Goal: Information Seeking & Learning: Learn about a topic

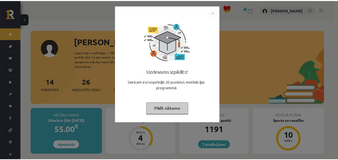
scroll to position [466, 0]
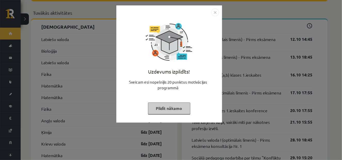
click at [172, 107] on button "Pildīt nākamo" at bounding box center [169, 108] width 42 height 12
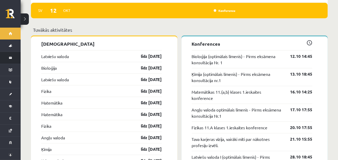
scroll to position [354, 0]
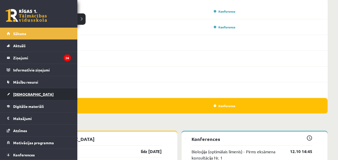
click at [29, 96] on link "[DEMOGRAPHIC_DATA]" at bounding box center [39, 94] width 64 height 12
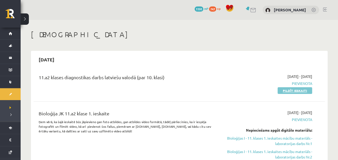
drag, startPoint x: 287, startPoint y: 92, endPoint x: 189, endPoint y: 20, distance: 121.6
click at [287, 92] on link "Pildīt ieskaiti" at bounding box center [295, 90] width 35 height 7
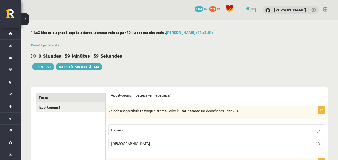
scroll to position [26, 0]
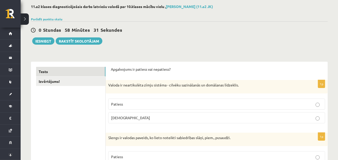
click at [158, 121] on label "[DEMOGRAPHIC_DATA]" at bounding box center [216, 117] width 217 height 11
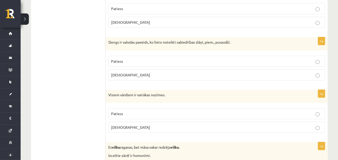
scroll to position [129, 0]
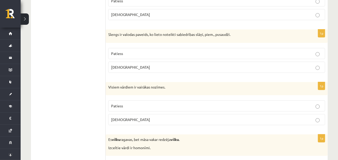
click at [146, 54] on p "Patiess" at bounding box center [216, 53] width 211 height 5
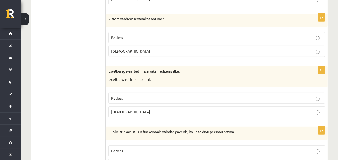
scroll to position [206, 0]
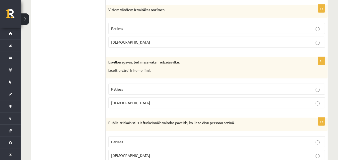
click at [153, 45] on label "Aplams" at bounding box center [216, 42] width 217 height 11
click at [154, 87] on p "Patiess" at bounding box center [216, 88] width 211 height 5
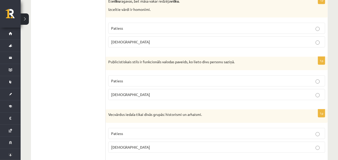
scroll to position [283, 0]
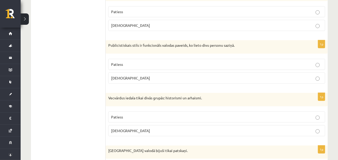
click at [144, 78] on p "Aplams" at bounding box center [216, 77] width 211 height 5
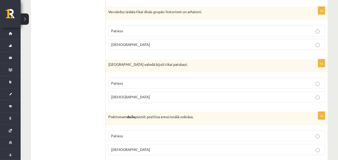
scroll to position [361, 0]
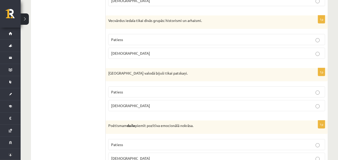
click at [112, 43] on label "Patiess" at bounding box center [216, 39] width 217 height 11
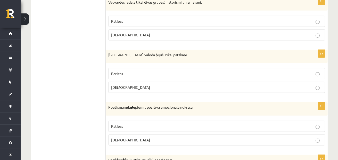
scroll to position [387, 0]
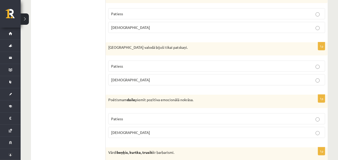
click at [123, 81] on label "Aplams" at bounding box center [216, 79] width 217 height 11
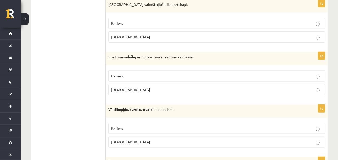
scroll to position [438, 0]
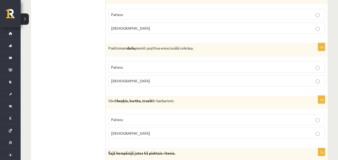
click at [136, 67] on p "Patiess" at bounding box center [216, 66] width 211 height 5
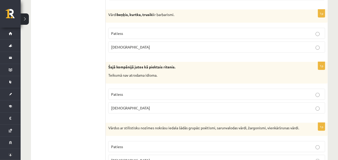
scroll to position [515, 0]
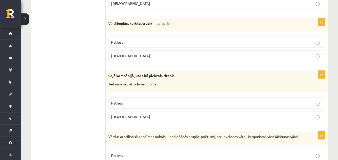
click at [140, 42] on p "Patiess" at bounding box center [216, 41] width 211 height 5
click at [196, 119] on label "Aplams" at bounding box center [216, 116] width 217 height 11
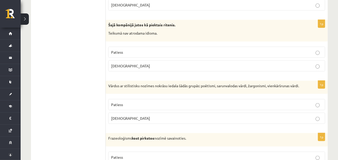
scroll to position [592, 0]
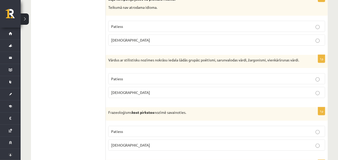
click at [194, 84] on label "Patiess" at bounding box center [216, 78] width 217 height 11
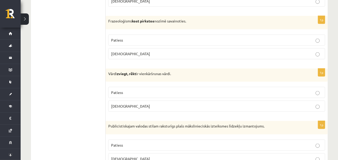
scroll to position [695, 0]
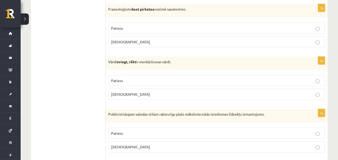
click at [138, 45] on p "Aplams" at bounding box center [216, 41] width 211 height 5
click at [124, 83] on p "Patiess" at bounding box center [216, 80] width 211 height 5
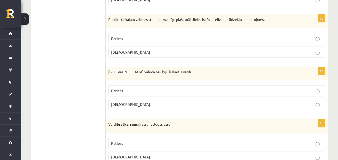
scroll to position [798, 0]
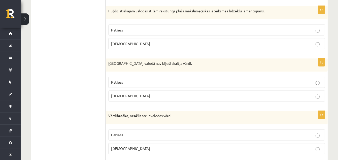
click at [144, 46] on p "Aplams" at bounding box center [216, 43] width 211 height 5
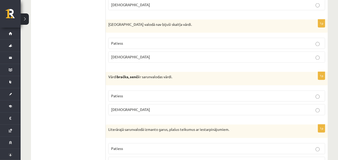
scroll to position [850, 0]
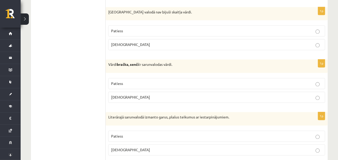
click at [175, 31] on p "Patiess" at bounding box center [216, 30] width 211 height 5
click at [152, 89] on label "Patiess" at bounding box center [216, 83] width 217 height 11
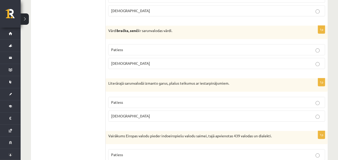
scroll to position [927, 0]
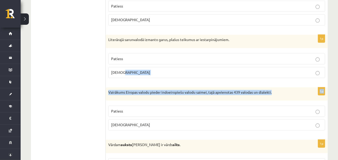
click at [318, 76] on label "Aplams" at bounding box center [216, 72] width 217 height 11
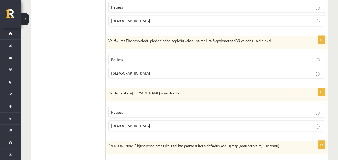
scroll to position [1004, 0]
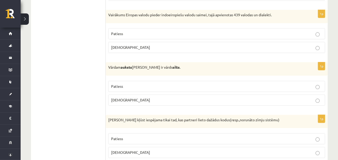
click at [191, 36] on p "Patiess" at bounding box center [216, 33] width 211 height 5
click at [124, 89] on p "Patiess" at bounding box center [216, 85] width 211 height 5
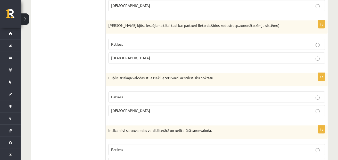
scroll to position [1107, 0]
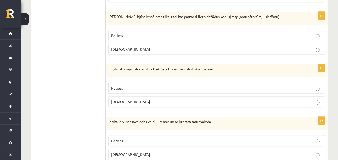
click at [127, 51] on p "Aplams" at bounding box center [216, 48] width 211 height 5
click at [115, 90] on span "Patiess" at bounding box center [117, 88] width 12 height 5
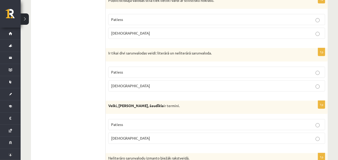
scroll to position [1185, 0]
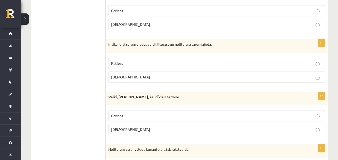
click at [168, 82] on label "Aplams" at bounding box center [216, 76] width 217 height 11
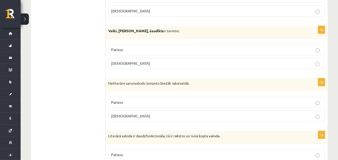
scroll to position [1262, 0]
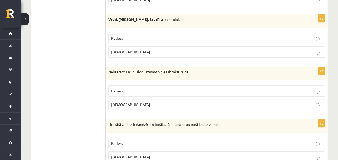
click at [138, 39] on p "Patiess" at bounding box center [216, 38] width 211 height 5
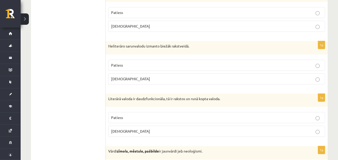
scroll to position [1313, 0]
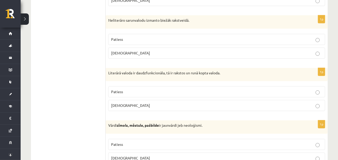
click at [205, 56] on label "Aplams" at bounding box center [216, 52] width 217 height 11
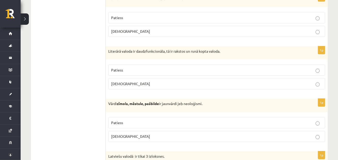
scroll to position [1365, 0]
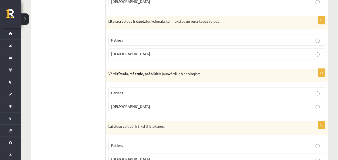
click at [139, 41] on p "Patiess" at bounding box center [216, 39] width 211 height 5
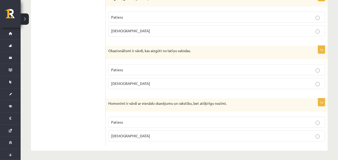
scroll to position [1520, 0]
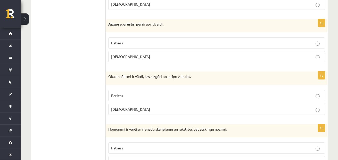
click at [114, 46] on label "Patiess" at bounding box center [216, 42] width 217 height 11
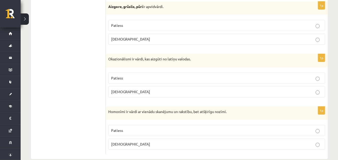
scroll to position [1545, 0]
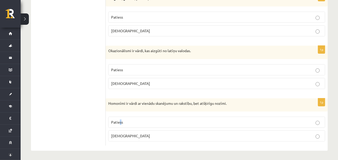
click at [120, 118] on label "Patiess" at bounding box center [216, 121] width 217 height 11
click at [118, 124] on label "Patiess" at bounding box center [216, 121] width 217 height 11
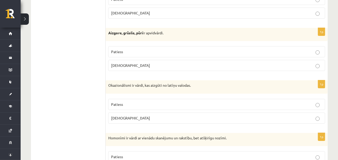
scroll to position [1520, 0]
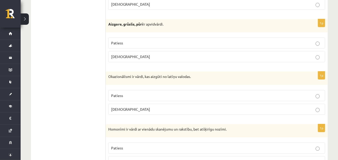
click at [136, 107] on p "Aplams" at bounding box center [216, 108] width 211 height 5
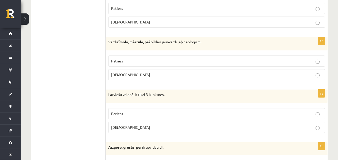
scroll to position [1391, 0]
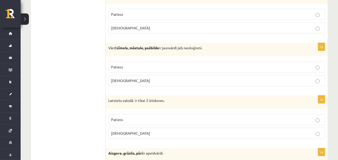
click at [158, 67] on p "Patiess" at bounding box center [216, 66] width 211 height 5
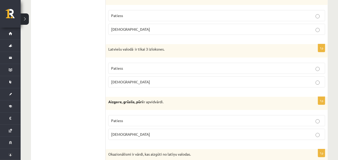
scroll to position [1442, 0]
click at [177, 82] on p "Aplams" at bounding box center [216, 81] width 211 height 5
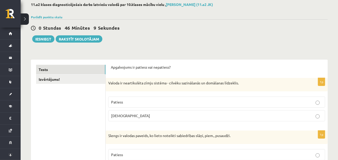
scroll to position [0, 0]
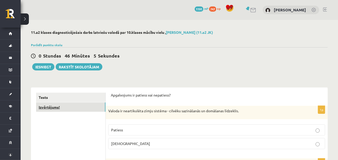
click at [72, 110] on link "Izvērtējums!" at bounding box center [70, 107] width 69 height 10
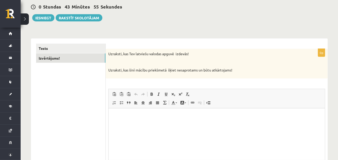
click at [194, 124] on html at bounding box center [216, 116] width 216 height 16
click at [175, 116] on p "**********" at bounding box center [216, 115] width 206 height 5
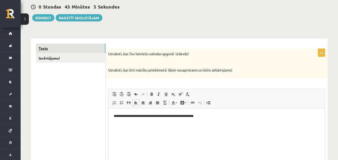
click at [95, 49] on link "Tests" at bounding box center [70, 49] width 69 height 10
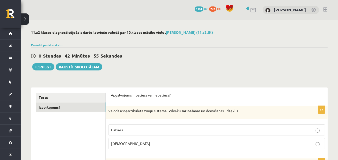
click at [65, 112] on link "Izvērtējums!" at bounding box center [70, 107] width 69 height 10
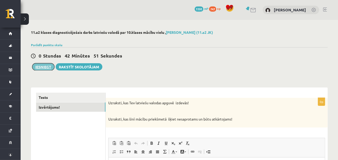
click at [47, 66] on button "Iesniegt" at bounding box center [43, 66] width 22 height 7
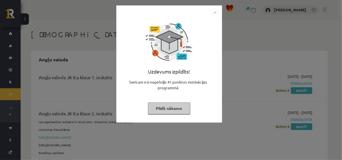
click at [171, 108] on button "Pildīt nākamo" at bounding box center [169, 108] width 42 height 12
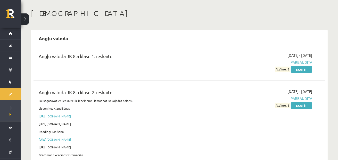
scroll to position [52, 0]
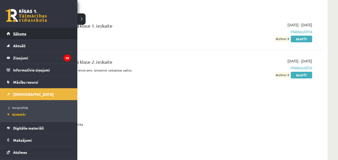
click at [34, 31] on link "Sākums" at bounding box center [39, 34] width 64 height 12
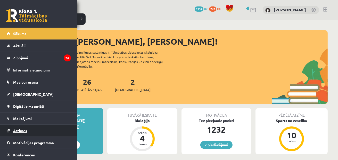
click at [23, 128] on span "Atzīmes" at bounding box center [20, 130] width 14 height 5
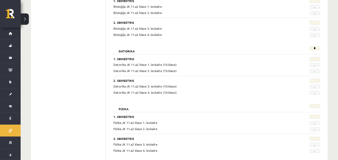
scroll to position [26, 0]
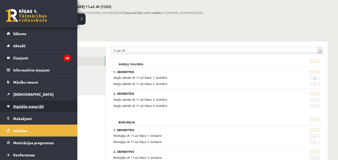
click at [34, 107] on span "Digitālie materiāli" at bounding box center [28, 106] width 31 height 5
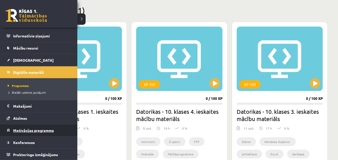
scroll to position [129, 0]
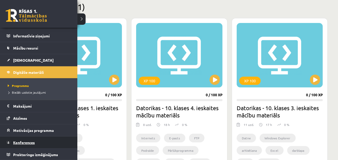
click at [16, 143] on span "Konferences" at bounding box center [24, 142] width 22 height 5
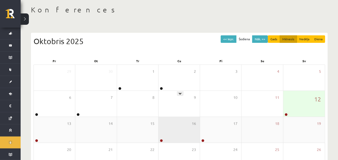
scroll to position [52, 0]
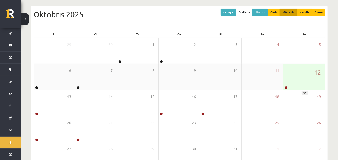
click at [289, 73] on div "12" at bounding box center [303, 77] width 41 height 26
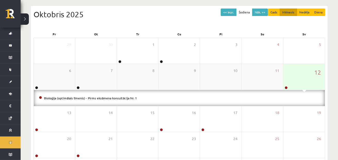
click at [302, 77] on div "12" at bounding box center [303, 77] width 41 height 26
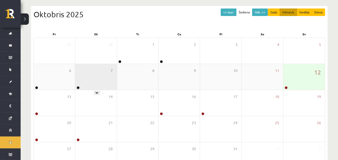
click at [94, 79] on div "7" at bounding box center [95, 77] width 41 height 26
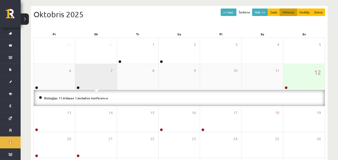
click at [91, 85] on div "7" at bounding box center [95, 77] width 41 height 26
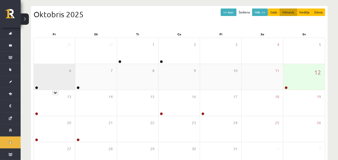
click at [68, 86] on div "6" at bounding box center [54, 77] width 41 height 26
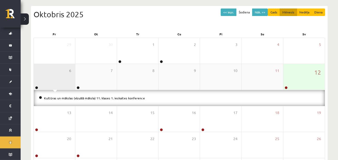
click at [68, 86] on div "6" at bounding box center [54, 77] width 41 height 26
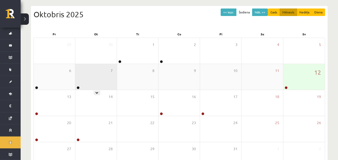
click at [97, 79] on div "7" at bounding box center [95, 77] width 41 height 26
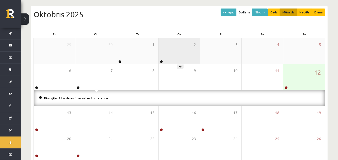
click at [171, 43] on div "2" at bounding box center [178, 51] width 41 height 26
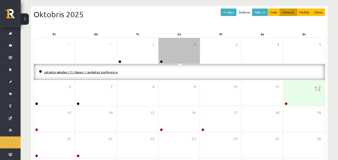
click at [78, 73] on link "Latviešu valodas I 11. klases 1. ieskaites konference" at bounding box center [81, 72] width 74 height 4
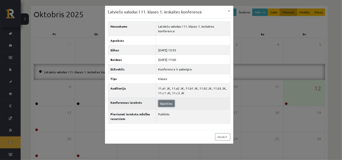
click at [162, 102] on link "Skatīties" at bounding box center [166, 103] width 16 height 7
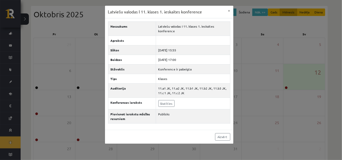
drag, startPoint x: 44, startPoint y: 125, endPoint x: 39, endPoint y: 124, distance: 5.2
click at [43, 126] on div "Latviešu valodas I 11. klases 1. ieskaites konference × Nosaukums Latviešu valo…" at bounding box center [171, 80] width 342 height 160
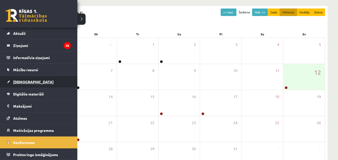
click at [17, 80] on span "[DEMOGRAPHIC_DATA]" at bounding box center [33, 81] width 40 height 5
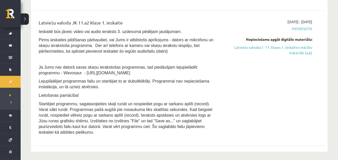
scroll to position [129, 0]
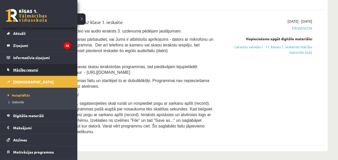
click at [47, 71] on link "Mācību resursi" at bounding box center [39, 70] width 64 height 12
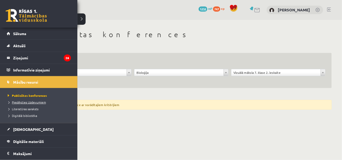
click at [43, 101] on span "Pieslēgties Uzdevumiem" at bounding box center [25, 102] width 39 height 4
click at [32, 116] on span "Digitālā bibliotēka" at bounding box center [21, 115] width 31 height 4
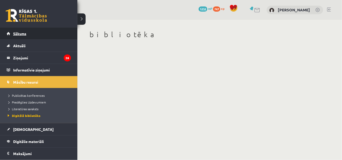
click at [15, 37] on link "Sākums" at bounding box center [39, 34] width 64 height 12
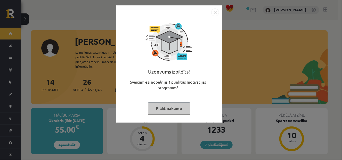
click at [155, 105] on button "Pildīt nākamo" at bounding box center [169, 108] width 42 height 12
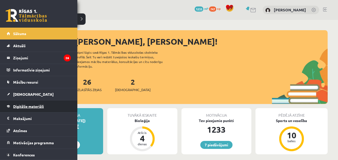
click at [25, 106] on span "Digitālie materiāli" at bounding box center [28, 106] width 31 height 5
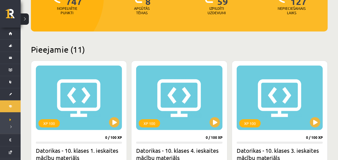
scroll to position [52, 0]
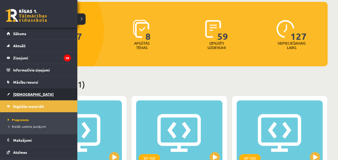
click at [42, 96] on link "[DEMOGRAPHIC_DATA]" at bounding box center [39, 94] width 64 height 12
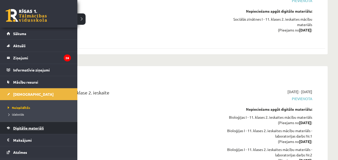
click at [24, 129] on span "Digitālie materiāli" at bounding box center [28, 127] width 31 height 5
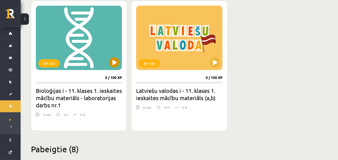
scroll to position [618, 0]
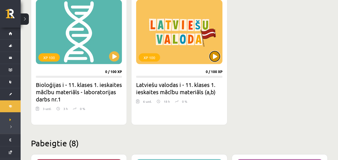
click at [214, 53] on button at bounding box center [215, 56] width 10 height 10
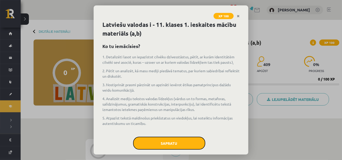
click at [160, 148] on button "Sapratu" at bounding box center [169, 143] width 72 height 13
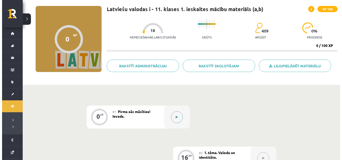
scroll to position [52, 0]
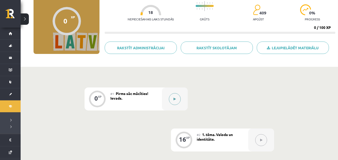
click at [176, 100] on icon at bounding box center [174, 98] width 2 height 3
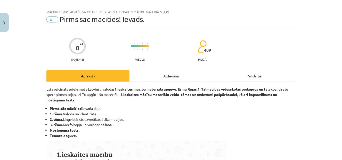
scroll to position [0, 0]
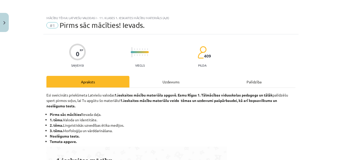
click at [162, 84] on div "Uzdevums" at bounding box center [170, 82] width 83 height 12
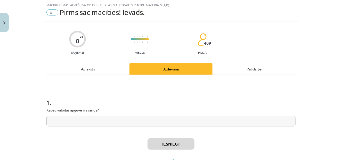
click at [147, 119] on input "text" at bounding box center [170, 121] width 249 height 11
paste input "**********"
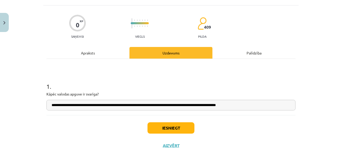
scroll to position [36, 0]
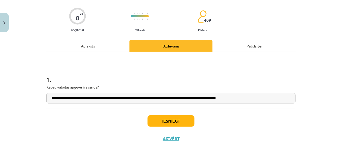
type input "**********"
click at [175, 118] on button "Iesniegt" at bounding box center [170, 120] width 47 height 11
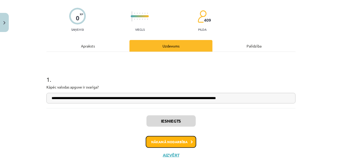
click at [170, 143] on button "Nākamā nodarbība" at bounding box center [171, 142] width 51 height 12
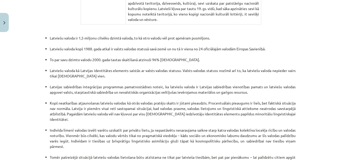
scroll to position [1113, 0]
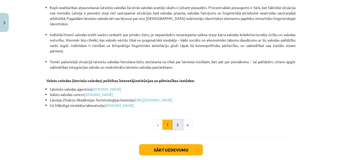
click at [172, 120] on button "2" at bounding box center [177, 125] width 10 height 10
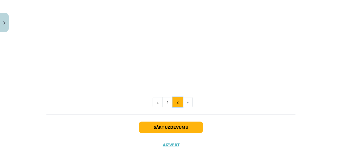
scroll to position [588, 0]
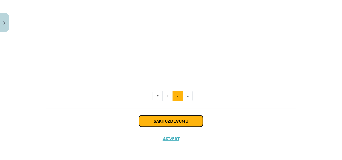
click at [166, 120] on button "Sākt uzdevumu" at bounding box center [171, 120] width 64 height 11
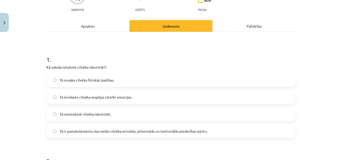
scroll to position [64, 0]
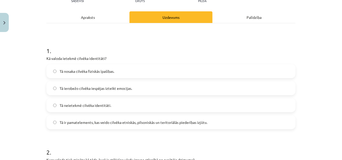
click at [81, 123] on span "Tā ir pamatelements, kas veido cilvēka etniskās, pilsoniskās un teritoriālās pi…" at bounding box center [134, 122] width 148 height 5
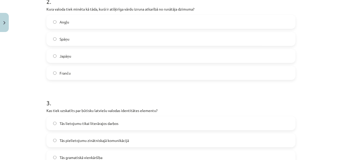
scroll to position [189, 0]
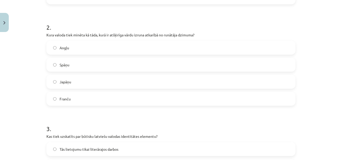
click at [59, 78] on label "Japāņu" at bounding box center [171, 81] width 248 height 13
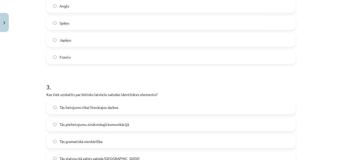
scroll to position [266, 0]
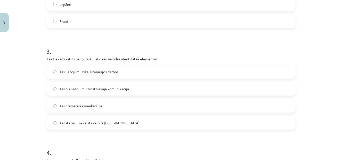
click at [68, 121] on span "Tās statusu kā valsts valoda Latvijā" at bounding box center [100, 122] width 80 height 5
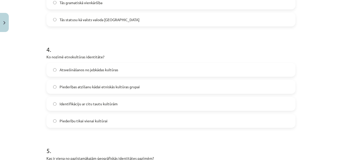
scroll to position [395, 0]
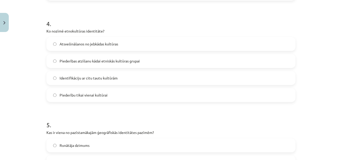
click at [77, 62] on span "Piederības atzīšanu kādai etniskās kultūras grupai" at bounding box center [100, 60] width 80 height 5
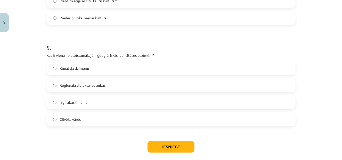
scroll to position [498, 0]
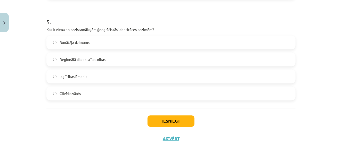
click at [90, 57] on span "Reģionālā dialekta īpatnības" at bounding box center [83, 59] width 46 height 5
click at [151, 122] on button "Iesniegt" at bounding box center [170, 120] width 47 height 11
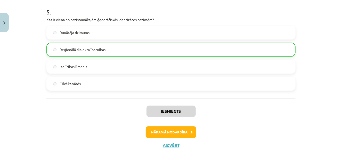
scroll to position [515, 0]
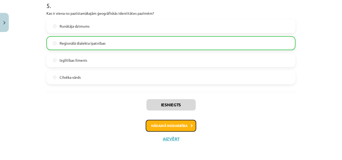
click at [170, 124] on button "Nākamā nodarbība" at bounding box center [171, 126] width 51 height 12
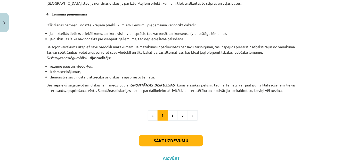
scroll to position [495, 0]
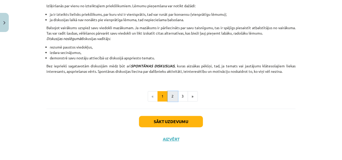
click at [168, 96] on button "2" at bounding box center [173, 96] width 10 height 10
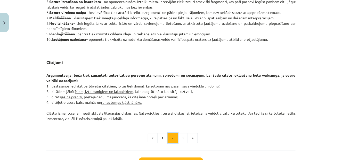
scroll to position [443, 0]
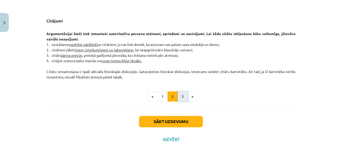
click at [184, 95] on button "3" at bounding box center [183, 96] width 10 height 10
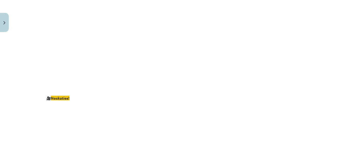
scroll to position [987, 0]
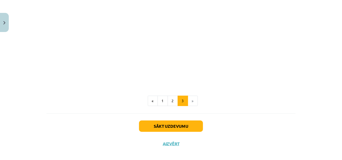
click at [175, 127] on div "Sākt uzdevumu Aizvērt" at bounding box center [170, 131] width 249 height 36
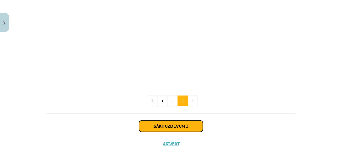
click at [174, 123] on button "Sākt uzdevumu" at bounding box center [171, 125] width 64 height 11
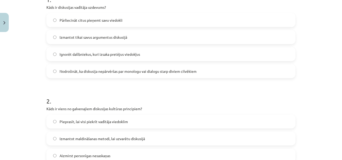
scroll to position [116, 0]
click at [125, 72] on span "Nodrošināt, ka diskusija nepārvēršas par monologu vai dialogu starp diviem cilv…" at bounding box center [128, 70] width 137 height 5
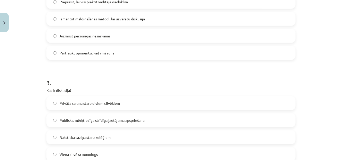
scroll to position [193, 0]
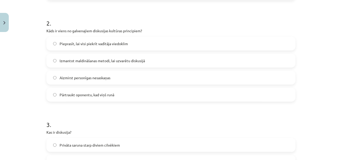
click at [121, 59] on span "Izmantot maldināšanas metodi, lai uzvarētu diskusijā" at bounding box center [102, 60] width 85 height 5
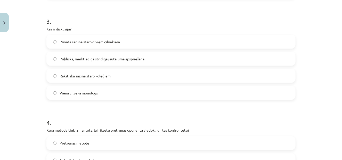
click at [121, 61] on span "Publiska, mērķtiecīga strīdīga jautājuma apspriešana" at bounding box center [102, 58] width 85 height 5
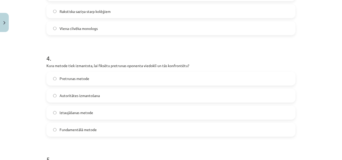
scroll to position [387, 0]
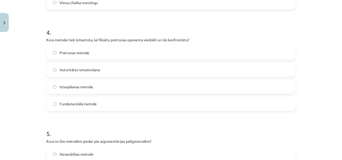
click at [118, 57] on label "Pretrunas metode" at bounding box center [171, 52] width 248 height 13
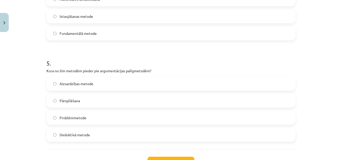
scroll to position [464, 0]
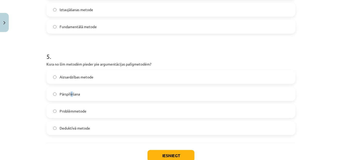
click at [71, 96] on span "Pārspīlēšana" at bounding box center [70, 93] width 20 height 5
click at [73, 95] on span "Pārspīlēšana" at bounding box center [70, 93] width 20 height 5
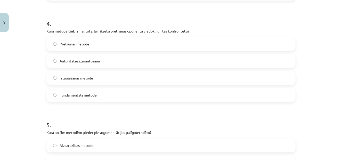
scroll to position [498, 0]
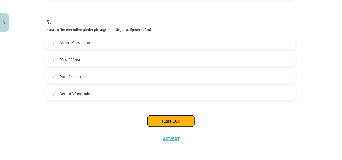
click at [177, 125] on button "Iesniegt" at bounding box center [170, 120] width 47 height 11
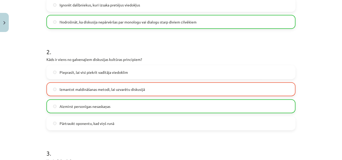
scroll to position [155, 0]
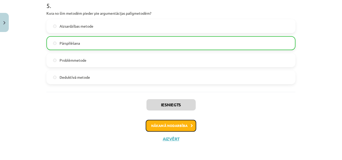
click at [175, 127] on button "Nākamā nodarbība" at bounding box center [171, 126] width 51 height 12
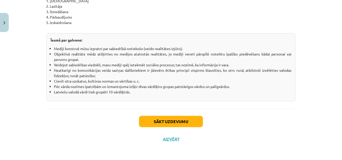
scroll to position [941, 0]
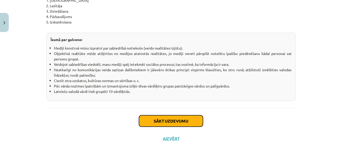
click at [161, 121] on button "Sākt uzdevumu" at bounding box center [171, 120] width 64 height 11
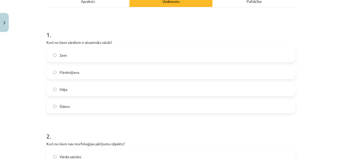
scroll to position [60, 0]
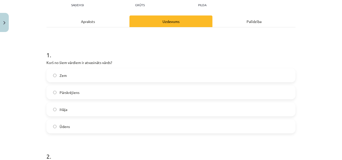
click at [108, 94] on label "Pārskrējiens" at bounding box center [171, 92] width 248 height 13
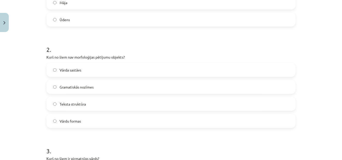
scroll to position [189, 0]
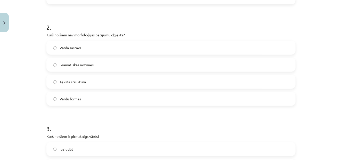
click at [101, 85] on label "Teksta struktūra" at bounding box center [171, 81] width 248 height 13
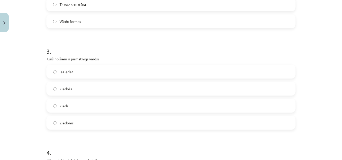
click at [85, 107] on label "Zieds" at bounding box center [171, 105] width 248 height 13
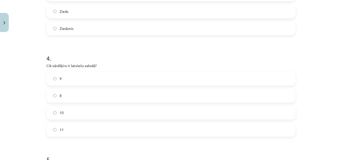
scroll to position [370, 0]
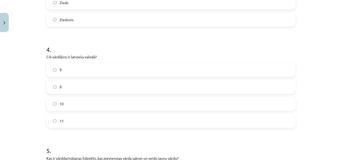
click at [64, 68] on label "9" at bounding box center [171, 69] width 248 height 13
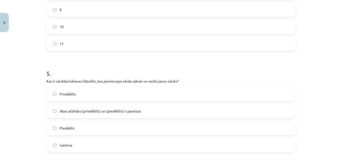
scroll to position [473, 0]
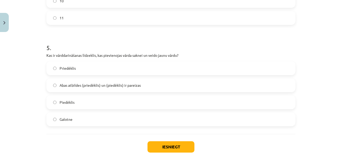
click at [72, 85] on span "Abas atbildes (priedēklis) un (piedēklis) ir pareizas" at bounding box center [100, 84] width 81 height 5
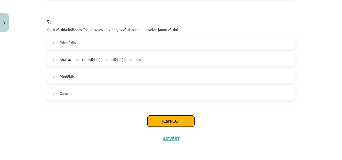
click at [157, 120] on button "Iesniegt" at bounding box center [170, 120] width 47 height 11
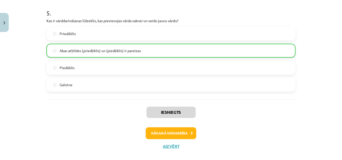
scroll to position [515, 0]
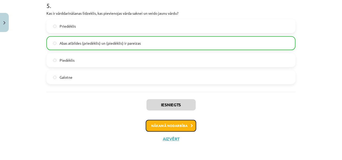
click at [169, 127] on button "Nākamā nodarbība" at bounding box center [171, 126] width 51 height 12
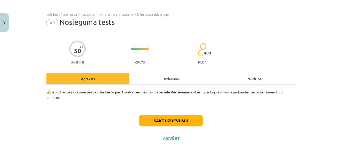
scroll to position [3, 0]
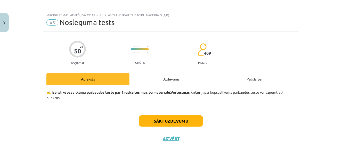
click at [167, 77] on div "Uzdevums" at bounding box center [170, 79] width 83 height 12
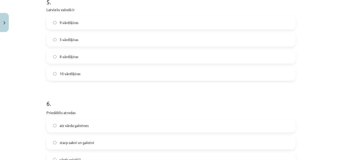
scroll to position [437, 0]
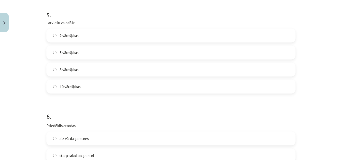
click at [89, 85] on label "10 vārdšķiras" at bounding box center [171, 86] width 248 height 13
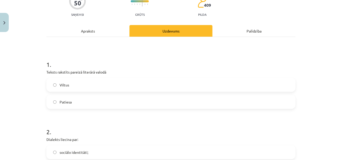
scroll to position [102, 0]
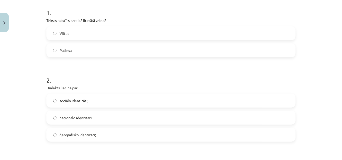
click at [74, 53] on label "Patiesa" at bounding box center [171, 50] width 248 height 13
click at [71, 135] on span "ģeogrāfisko identitāti;" at bounding box center [78, 134] width 36 height 5
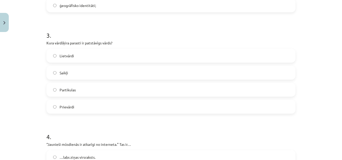
scroll to position [231, 0]
click at [63, 57] on span "Lietvārdi" at bounding box center [67, 55] width 14 height 5
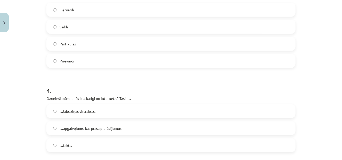
scroll to position [308, 0]
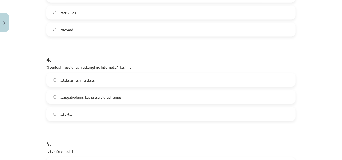
click at [75, 95] on span "…apgalvojums, kas prasa pierādījumus;" at bounding box center [91, 96] width 63 height 5
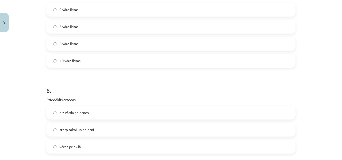
scroll to position [515, 0]
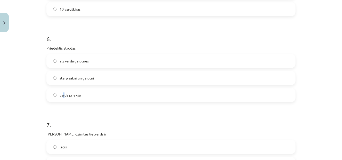
click at [62, 99] on label "vārda priekšā" at bounding box center [171, 94] width 248 height 13
click at [56, 98] on label "vārda priekšā" at bounding box center [171, 94] width 248 height 13
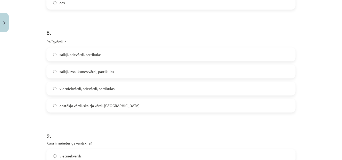
scroll to position [721, 0]
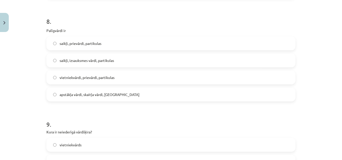
click at [85, 41] on span "saikļi, prievārdi, partikulas" at bounding box center [81, 43] width 42 height 5
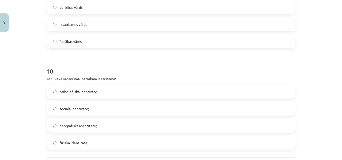
scroll to position [850, 0]
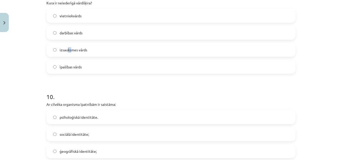
drag, startPoint x: 66, startPoint y: 52, endPoint x: 69, endPoint y: 55, distance: 3.8
click at [69, 55] on label "izsauksmes vārds" at bounding box center [171, 49] width 248 height 13
click at [67, 54] on label "izsauksmes vārds" at bounding box center [171, 49] width 248 height 13
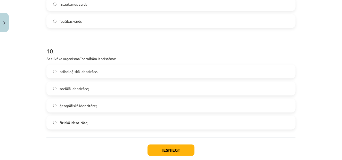
scroll to position [924, 0]
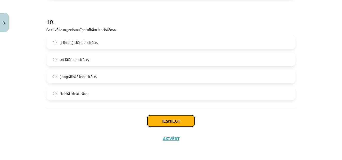
click at [150, 118] on button "Iesniegt" at bounding box center [170, 120] width 47 height 11
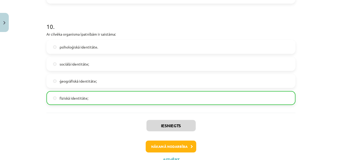
scroll to position [928, 0]
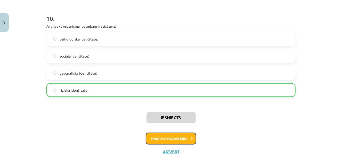
click at [168, 140] on button "Nākamā nodarbība" at bounding box center [171, 138] width 51 height 12
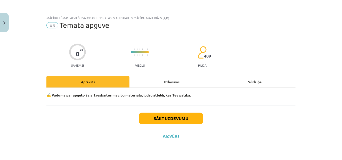
scroll to position [0, 0]
click at [166, 118] on button "Sākt uzdevumu" at bounding box center [171, 118] width 64 height 11
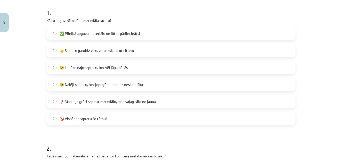
scroll to position [103, 0]
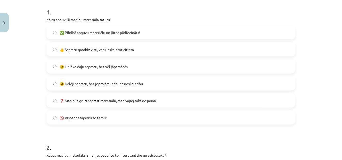
click at [60, 69] on label "🙂 Lielāko daļu saprotu, bet vēl jāpamācās" at bounding box center [171, 66] width 248 height 13
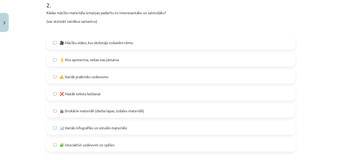
scroll to position [258, 0]
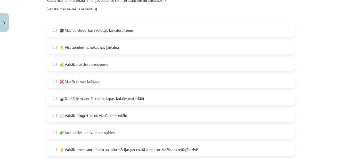
click at [90, 50] on label "👌 Viss apmierina, nekas nav jāmaina" at bounding box center [171, 47] width 248 height 13
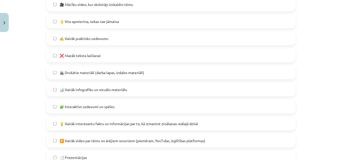
scroll to position [309, 0]
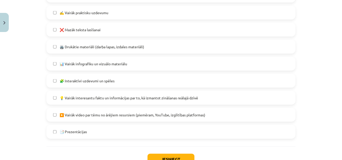
click at [83, 80] on span "🧩 Interaktīvi uzdevumi un spēles" at bounding box center [87, 80] width 55 height 5
click at [83, 66] on label "📊 Vairāk infografiku un vizuālo materiālu" at bounding box center [171, 63] width 248 height 13
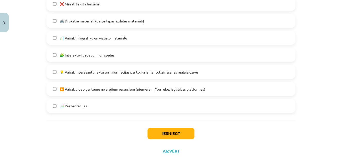
click at [76, 103] on label "📑 Prezentācijas" at bounding box center [171, 105] width 248 height 13
click at [165, 130] on button "Iesniegt" at bounding box center [170, 133] width 47 height 11
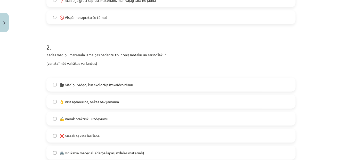
scroll to position [309, 0]
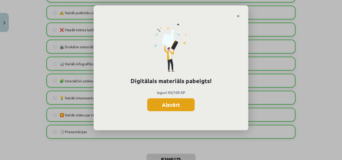
click at [160, 100] on button "Aizvērt" at bounding box center [170, 104] width 47 height 13
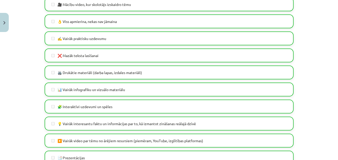
scroll to position [348, 0]
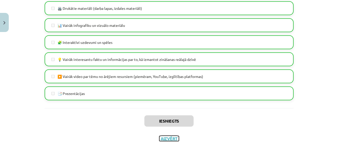
click at [166, 137] on button "Aizvērt" at bounding box center [169, 138] width 20 height 5
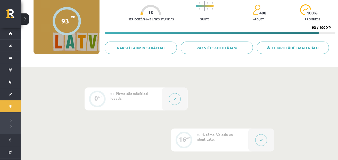
scroll to position [0, 0]
